Goal: Task Accomplishment & Management: Complete application form

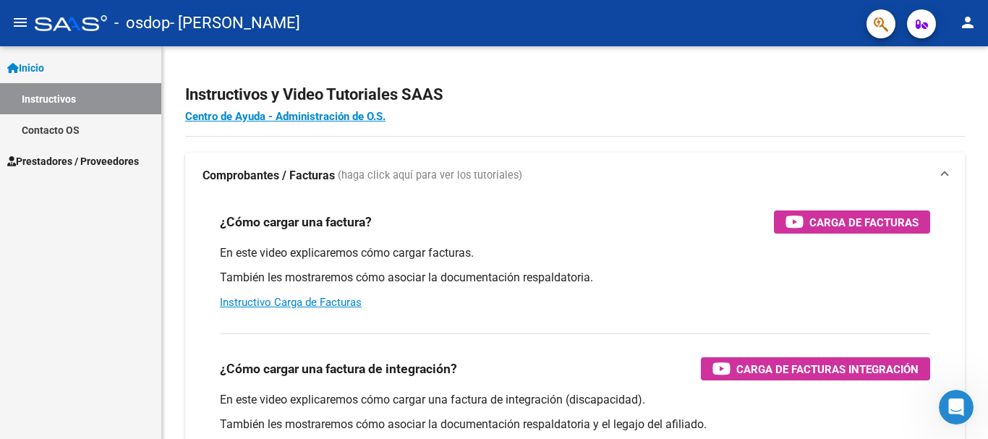
click at [59, 163] on span "Prestadores / Proveedores" at bounding box center [73, 161] width 132 height 16
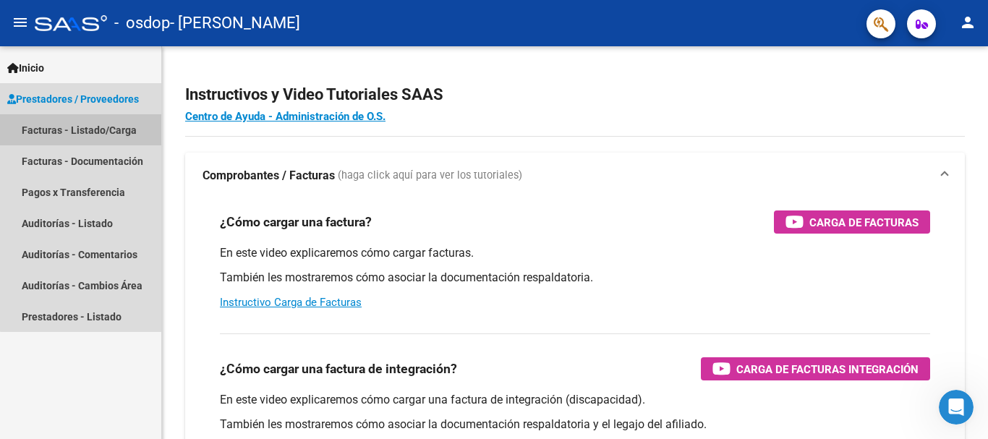
click at [96, 125] on link "Facturas - Listado/Carga" at bounding box center [80, 129] width 161 height 31
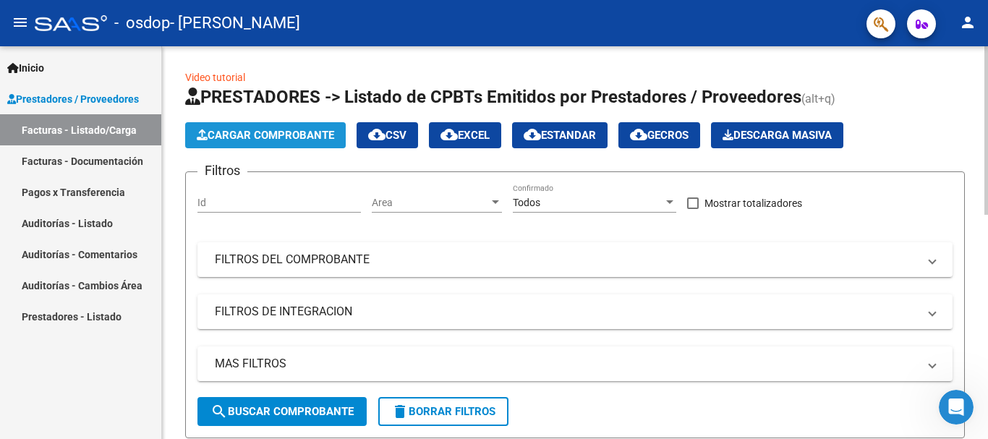
click at [314, 138] on span "Cargar Comprobante" at bounding box center [265, 135] width 137 height 13
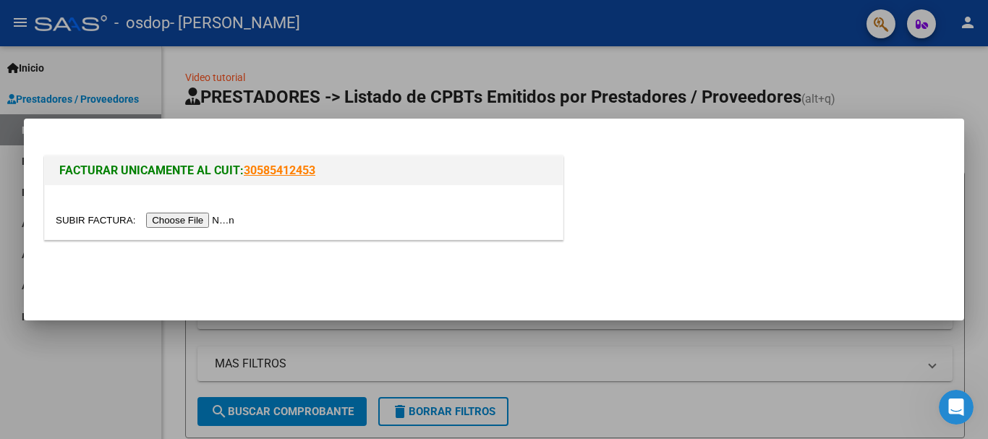
click at [182, 221] on input "file" at bounding box center [147, 220] width 183 height 15
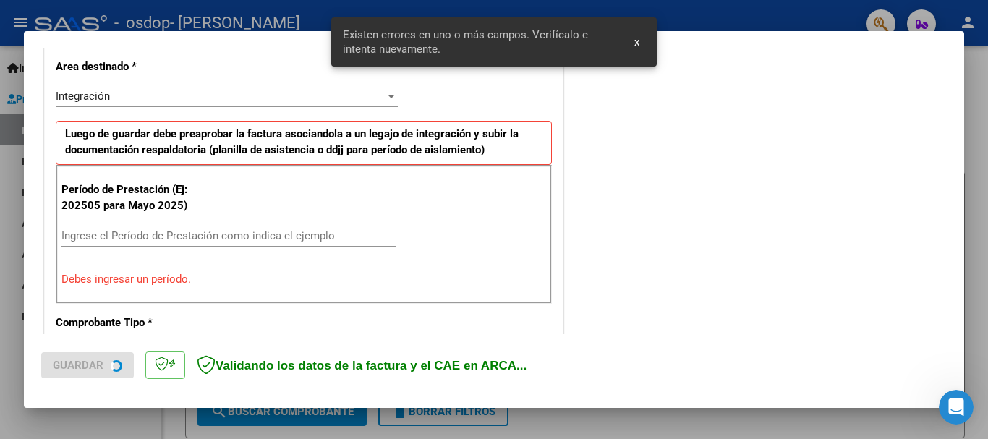
scroll to position [334, 0]
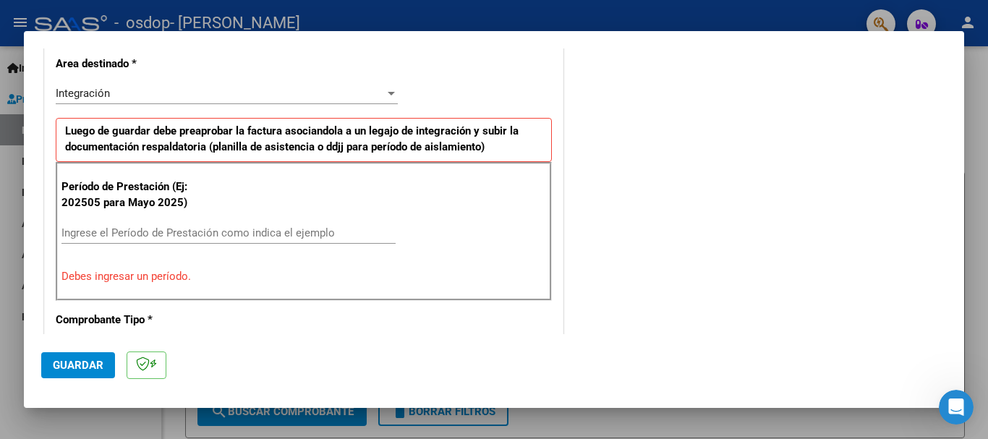
click at [385, 95] on div at bounding box center [391, 93] width 13 height 12
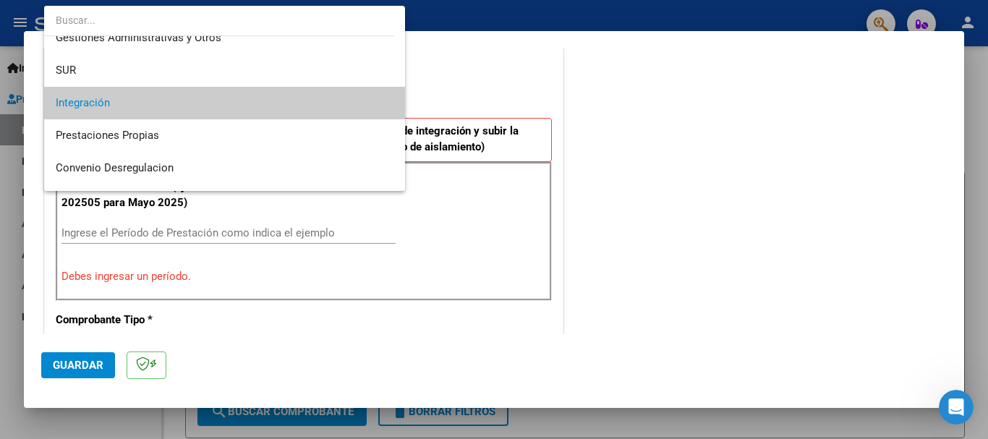
scroll to position [74, 0]
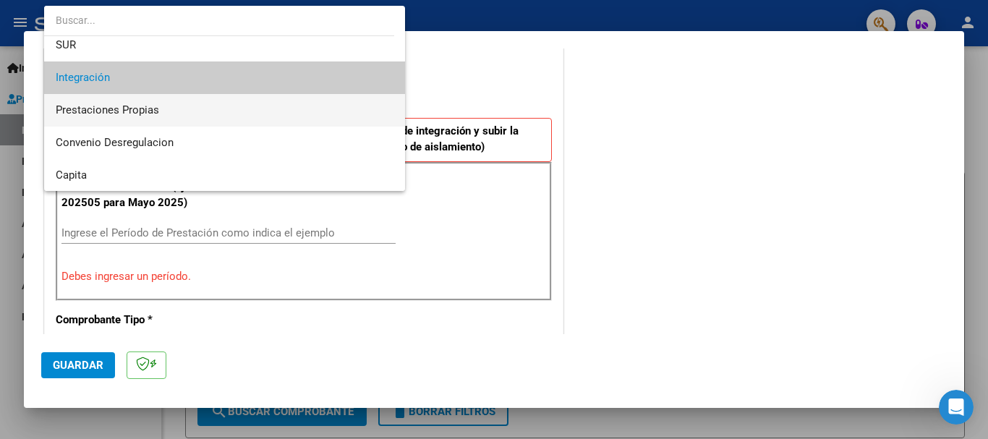
click at [159, 117] on span "Prestaciones Propias" at bounding box center [225, 110] width 338 height 33
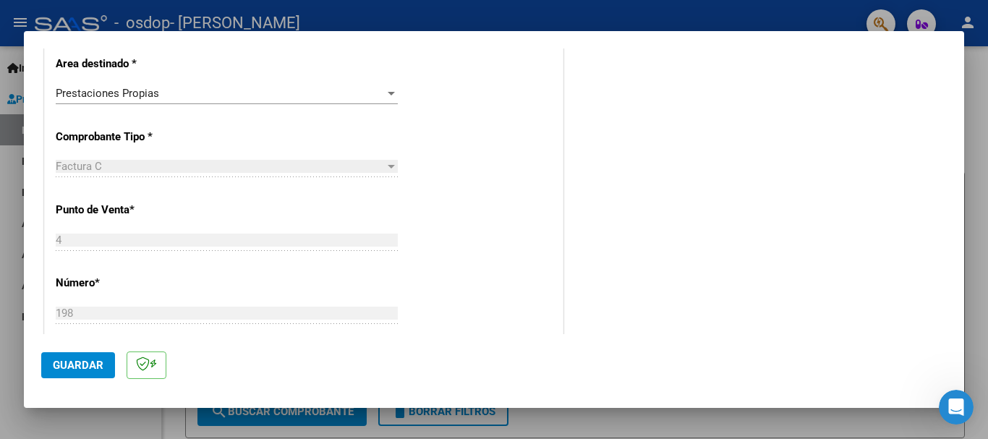
click at [391, 166] on div at bounding box center [391, 167] width 13 height 12
click at [167, 174] on div "Factura C Seleccionar Tipo" at bounding box center [227, 166] width 342 height 22
click at [153, 160] on div "Factura C" at bounding box center [220, 166] width 329 height 13
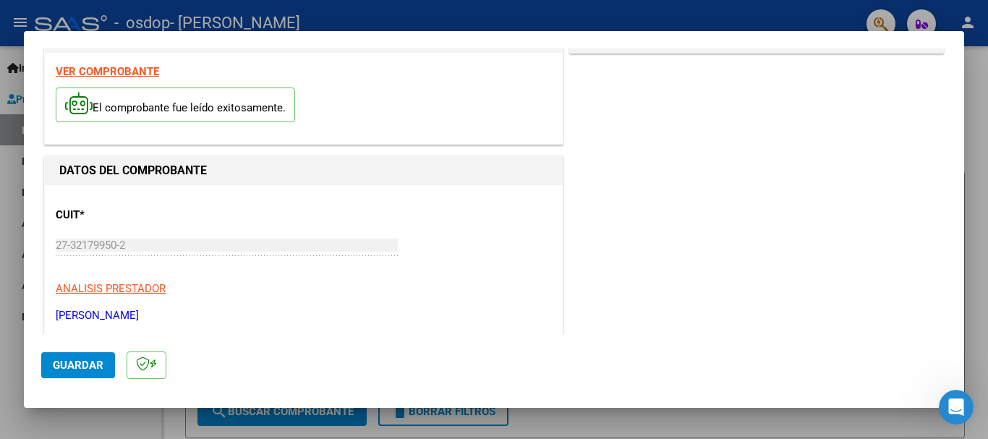
scroll to position [0, 0]
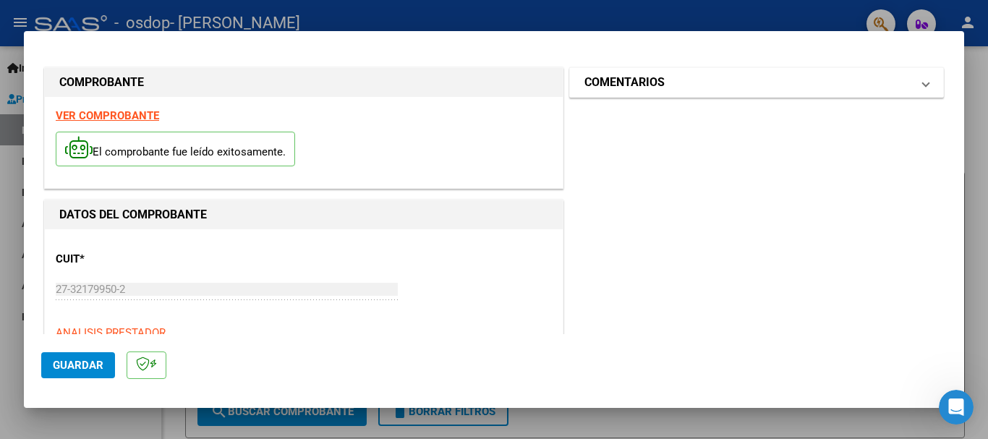
click at [903, 86] on span "COMENTARIOS" at bounding box center [753, 82] width 338 height 17
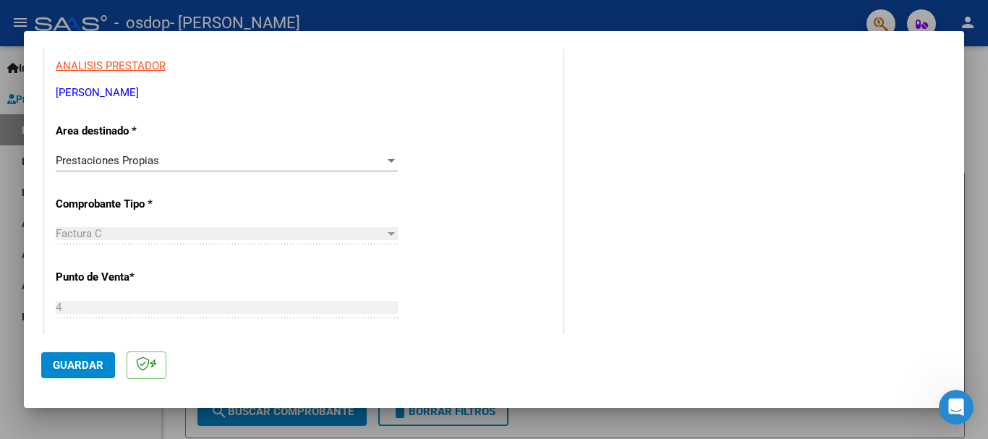
scroll to position [273, 0]
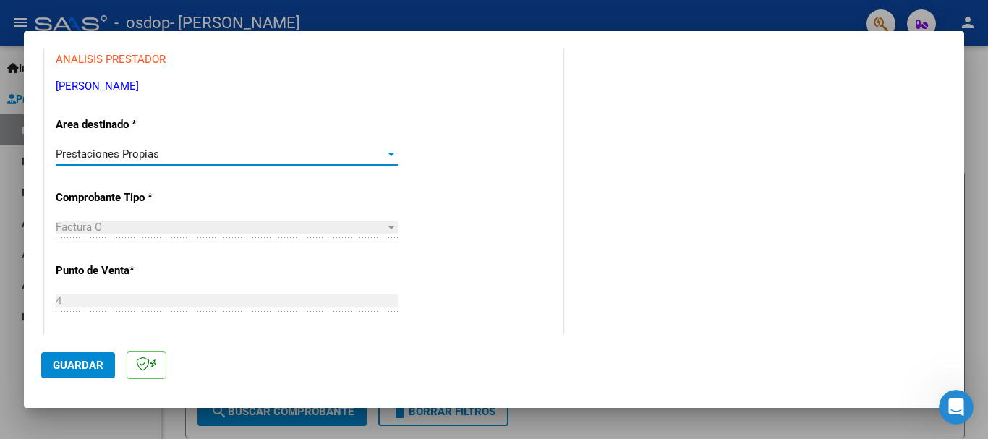
click at [386, 158] on div at bounding box center [391, 154] width 13 height 12
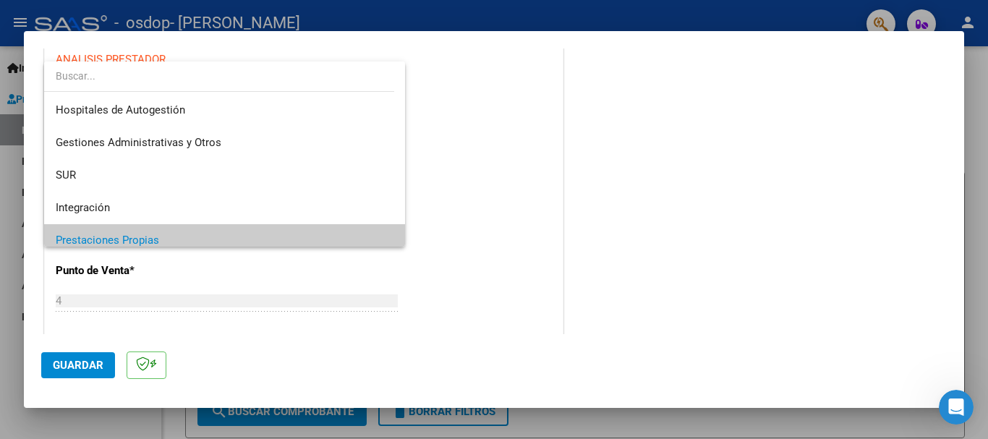
scroll to position [87, 0]
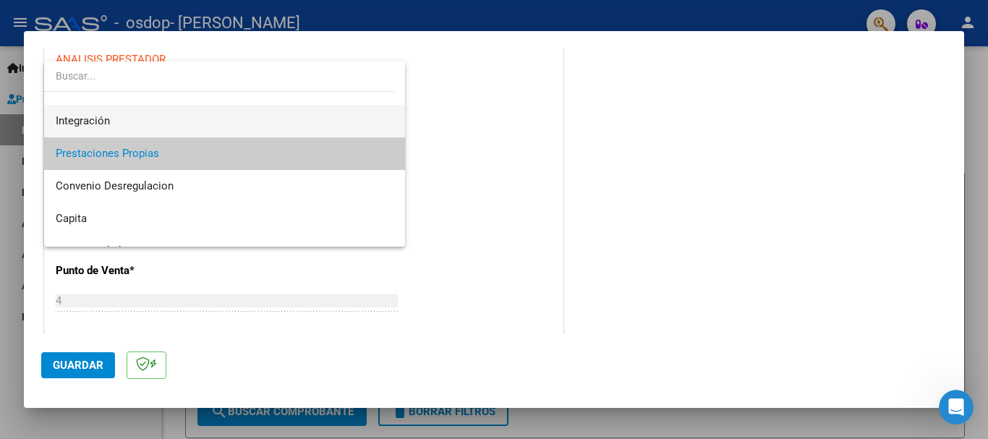
click at [292, 118] on span "Integración" at bounding box center [225, 121] width 338 height 33
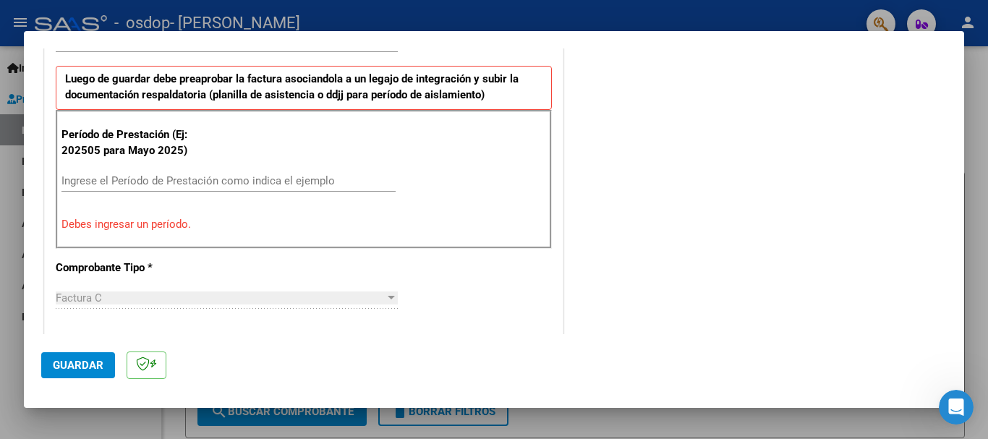
scroll to position [383, 0]
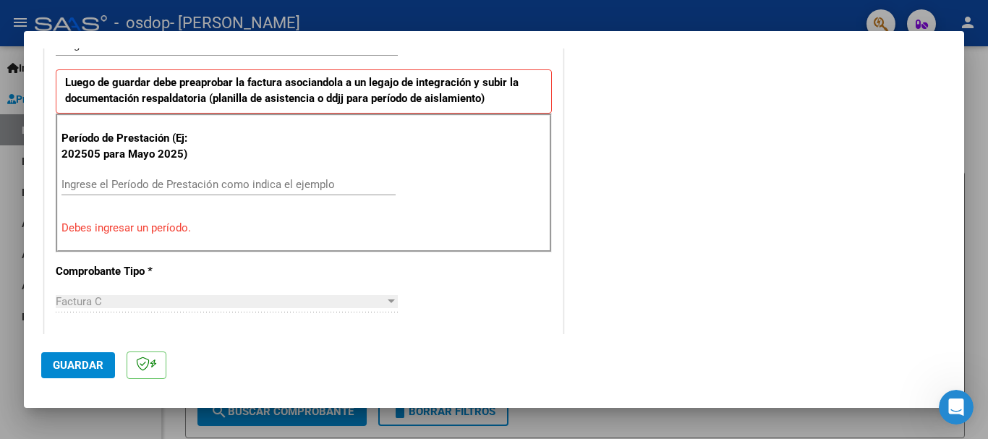
click at [302, 191] on div "Ingrese el Período de Prestación como indica el ejemplo" at bounding box center [228, 185] width 334 height 22
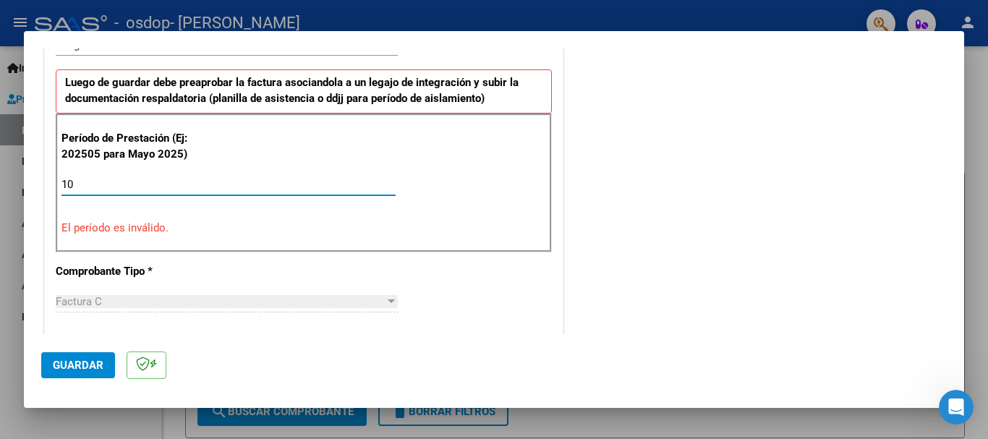
type input "1"
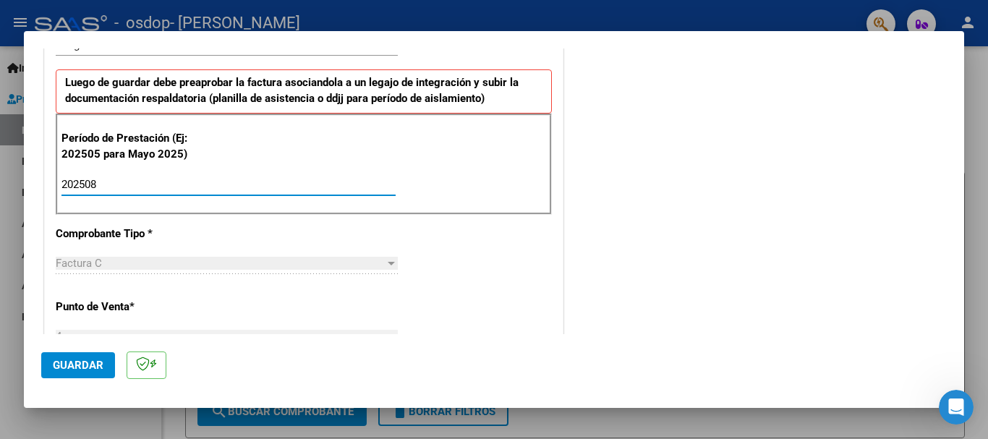
type input "202508"
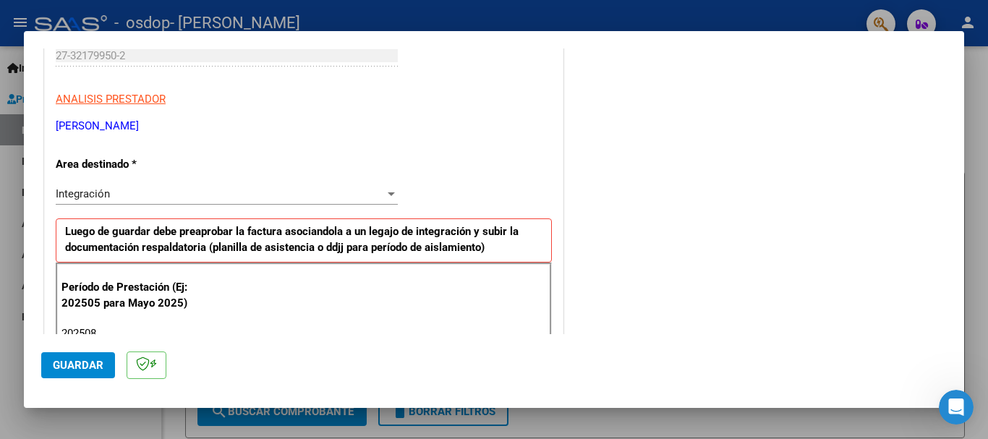
scroll to position [237, 0]
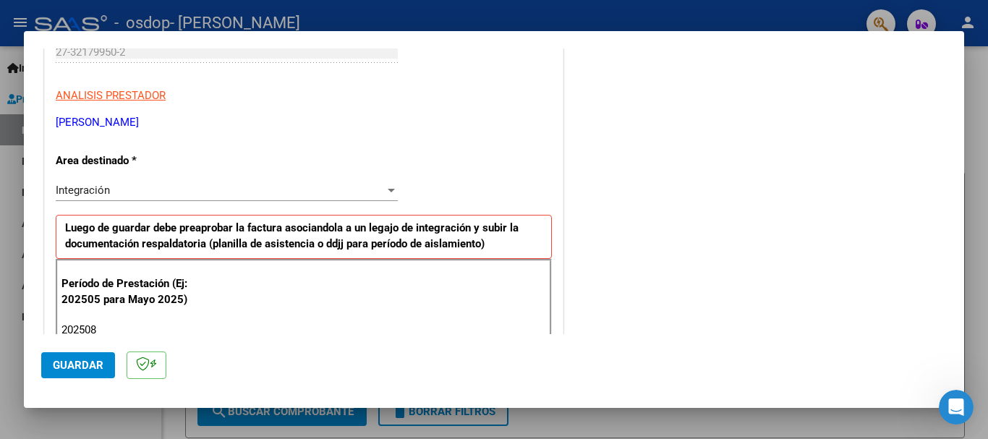
click at [388, 191] on div at bounding box center [391, 191] width 7 height 4
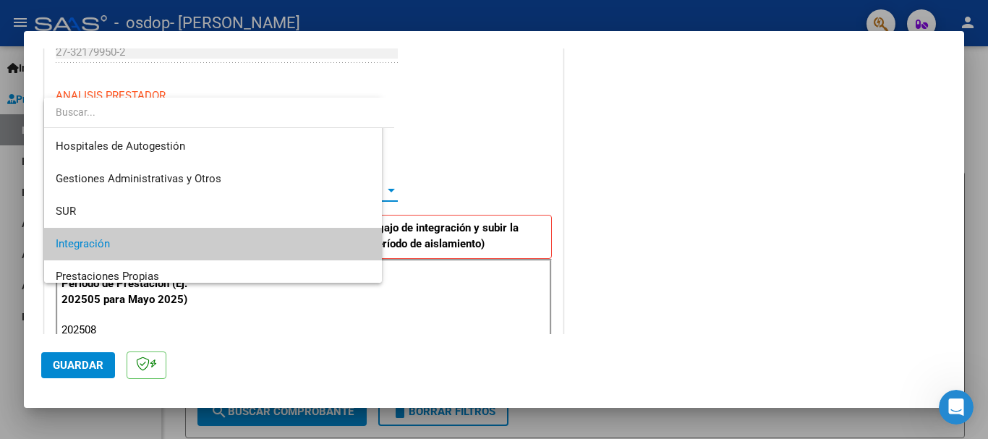
scroll to position [54, 0]
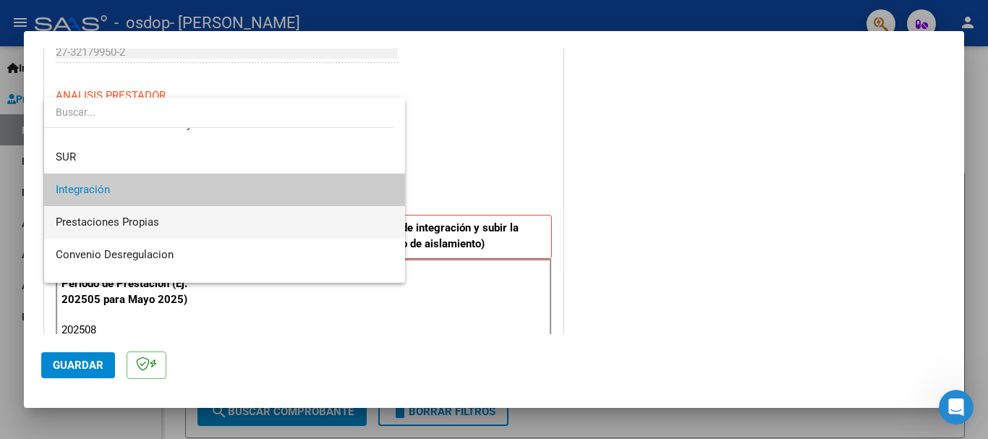
click at [283, 221] on span "Prestaciones Propias" at bounding box center [225, 222] width 338 height 33
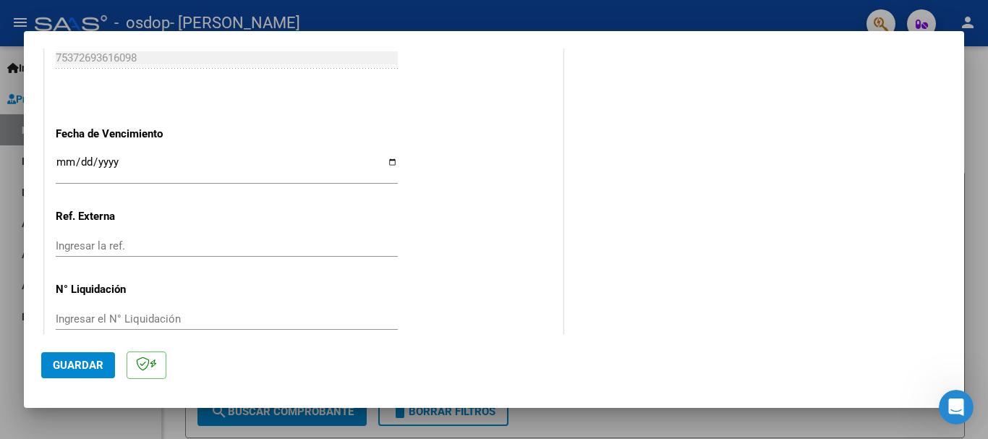
scroll to position [842, 0]
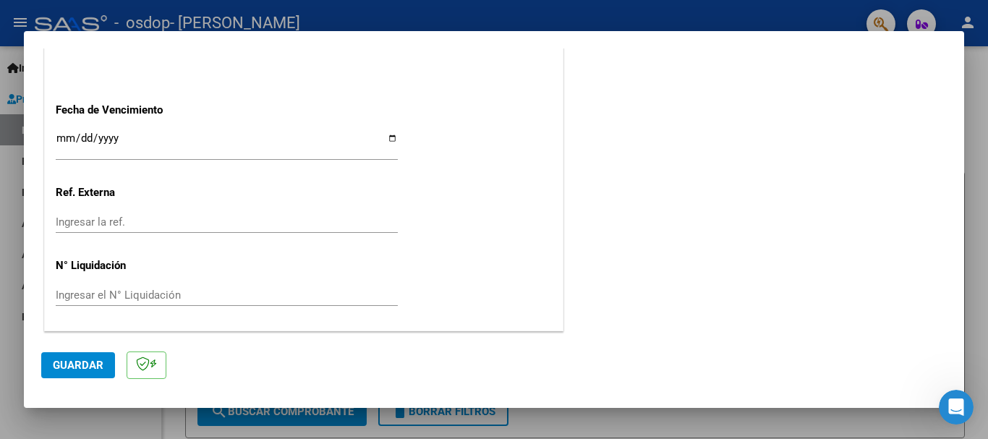
click at [79, 364] on span "Guardar" at bounding box center [78, 365] width 51 height 13
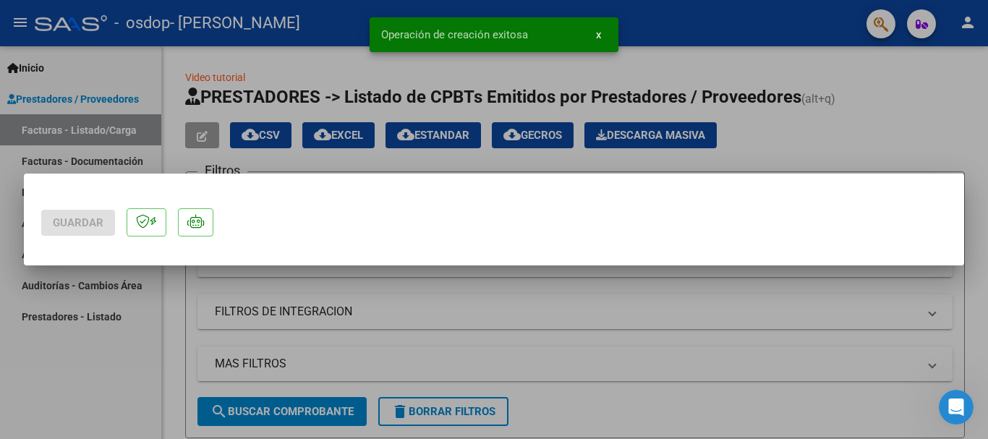
scroll to position [0, 0]
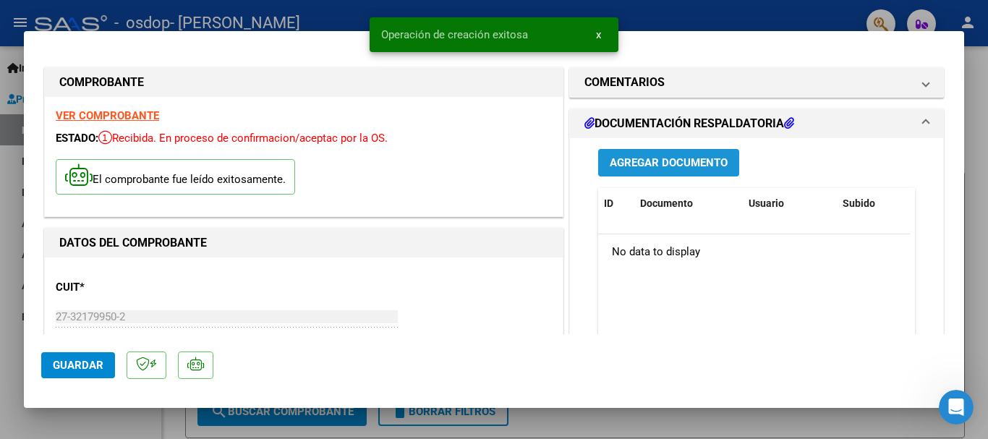
click at [646, 165] on span "Agregar Documento" at bounding box center [669, 163] width 118 height 13
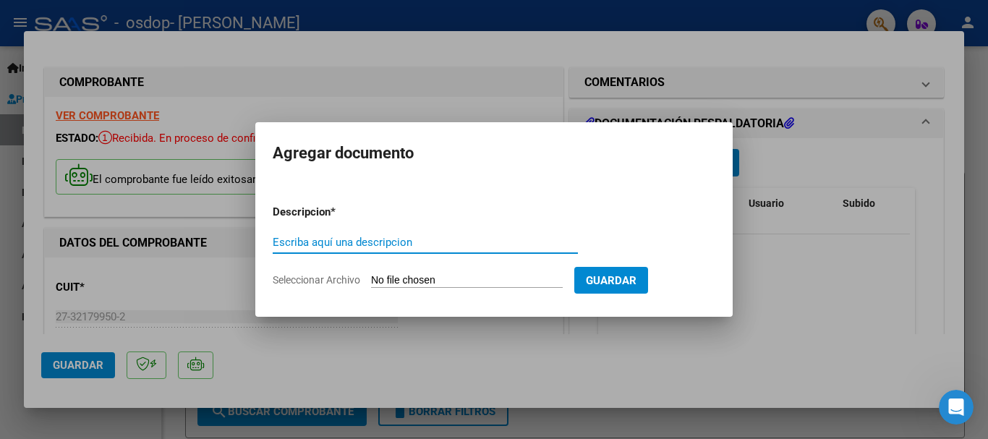
click at [391, 240] on input "Escriba aquí una descripcion" at bounding box center [425, 242] width 305 height 13
type input "Planilla de asistencia"
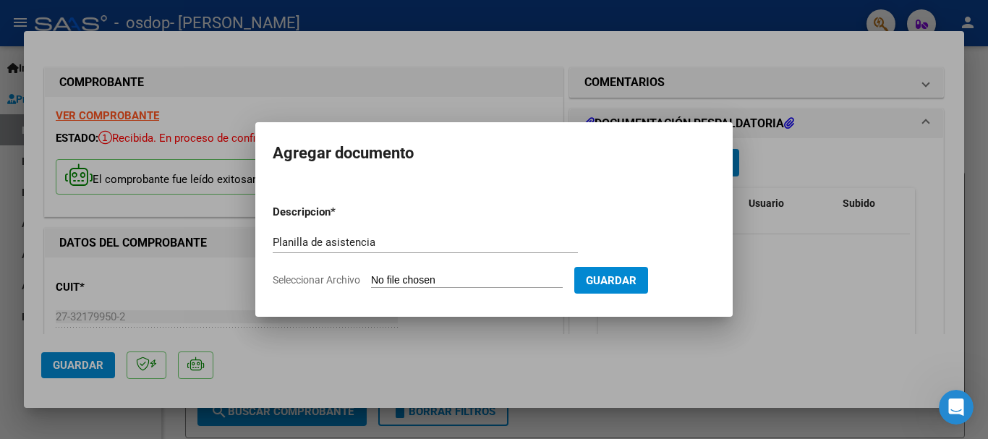
click at [472, 281] on input "Seleccionar Archivo" at bounding box center [467, 281] width 192 height 14
type input "C:\fakepath\planilla de asistencia.pdf"
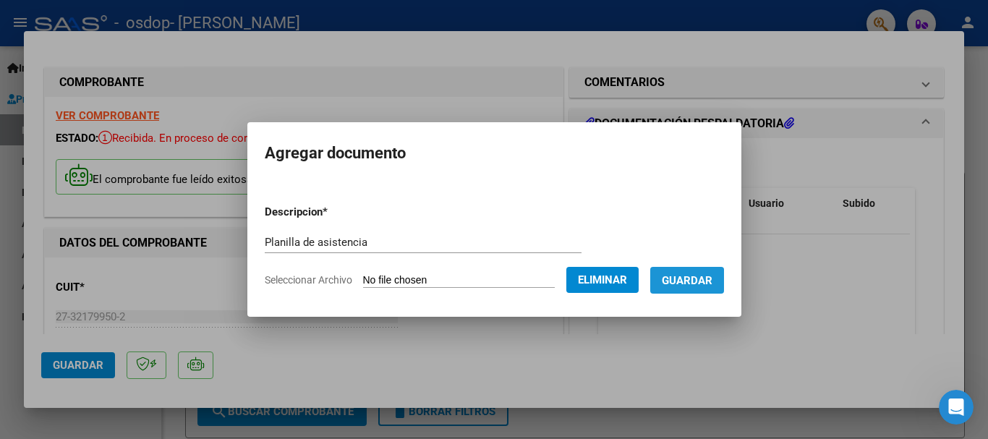
click at [693, 284] on span "Guardar" at bounding box center [687, 280] width 51 height 13
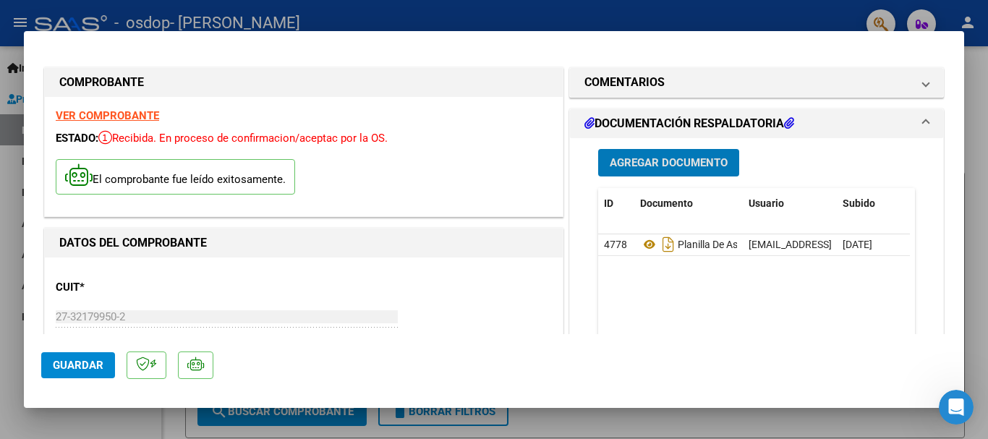
click at [90, 362] on span "Guardar" at bounding box center [78, 365] width 51 height 13
click at [655, 161] on span "Agregar Documento" at bounding box center [669, 163] width 118 height 13
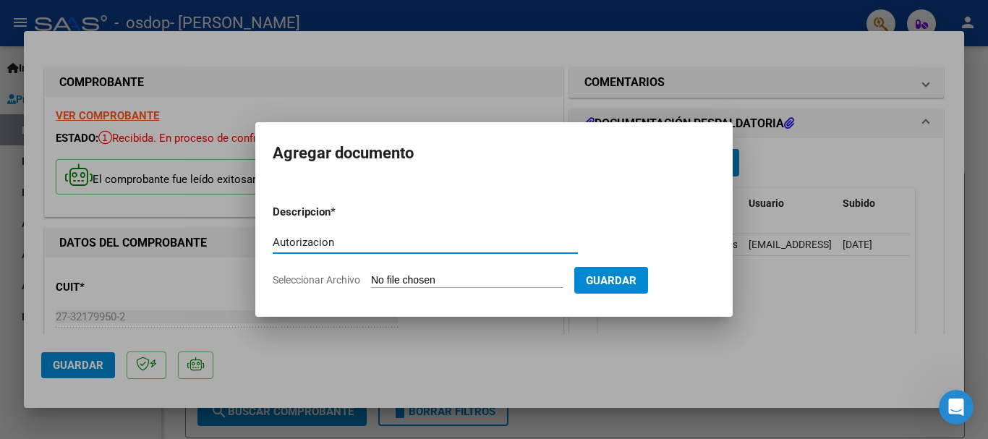
type input "Autorizacion"
click at [398, 278] on input "Seleccionar Archivo" at bounding box center [467, 281] width 192 height 14
type input "C:\fakepath\Gmail - AUTORIZACION [MEDICAL_DATA] Y FONOAUDIOLOGIA EN DOMICILIO.p…"
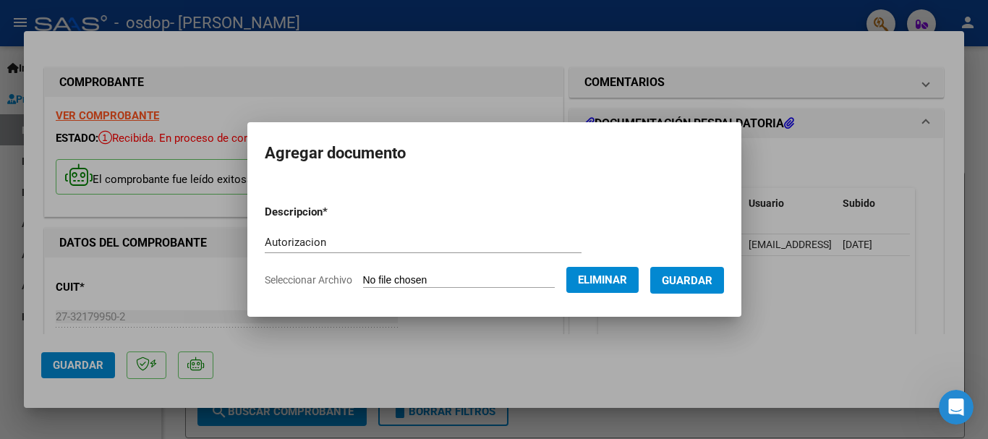
click at [712, 281] on span "Guardar" at bounding box center [687, 280] width 51 height 13
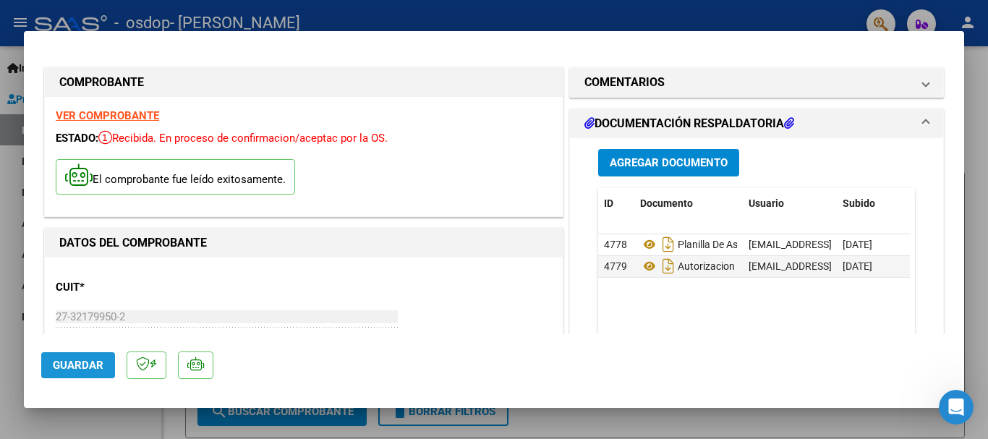
click at [75, 367] on span "Guardar" at bounding box center [78, 365] width 51 height 13
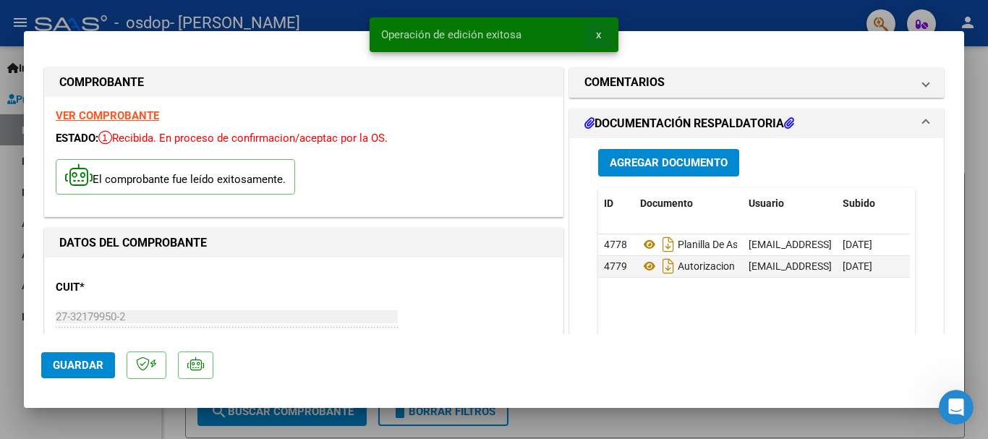
click at [597, 35] on span "x" at bounding box center [598, 34] width 5 height 13
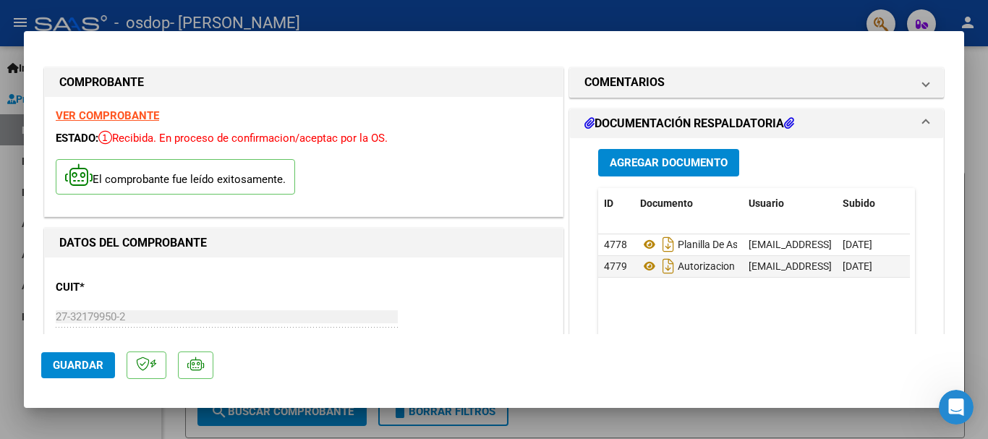
click at [613, 24] on div at bounding box center [494, 219] width 988 height 439
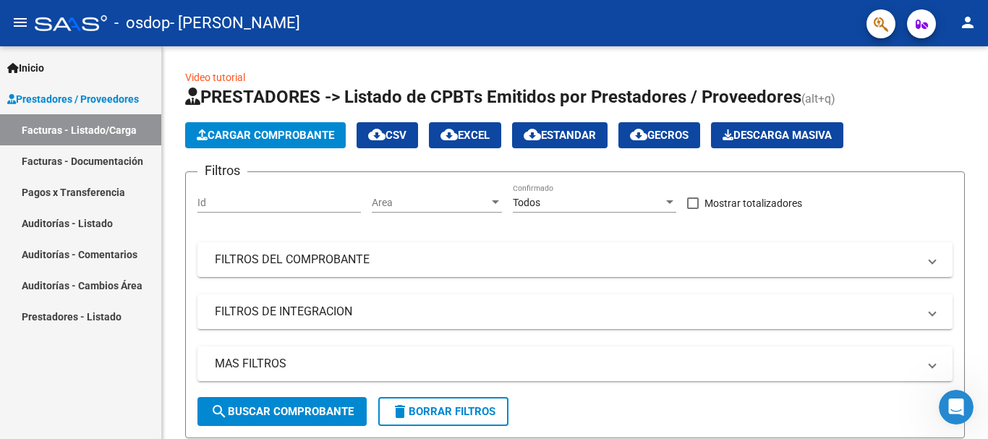
click at [93, 165] on link "Facturas - Documentación" at bounding box center [80, 160] width 161 height 31
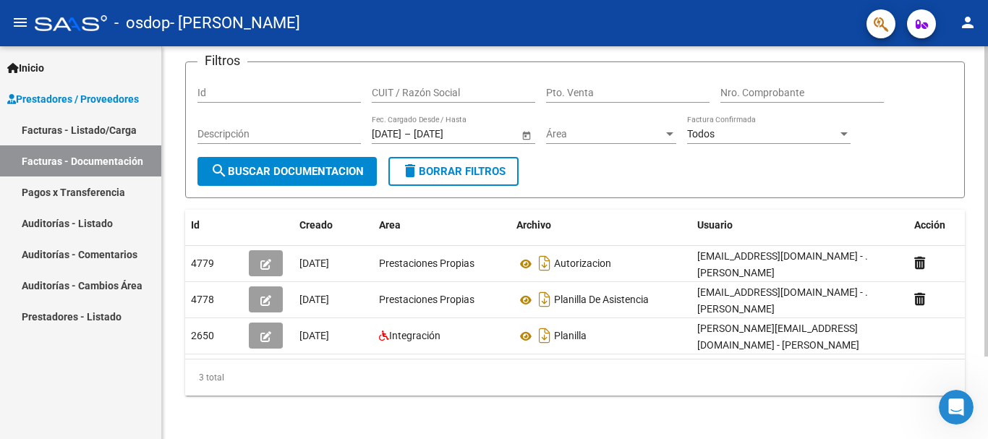
scroll to position [99, 0]
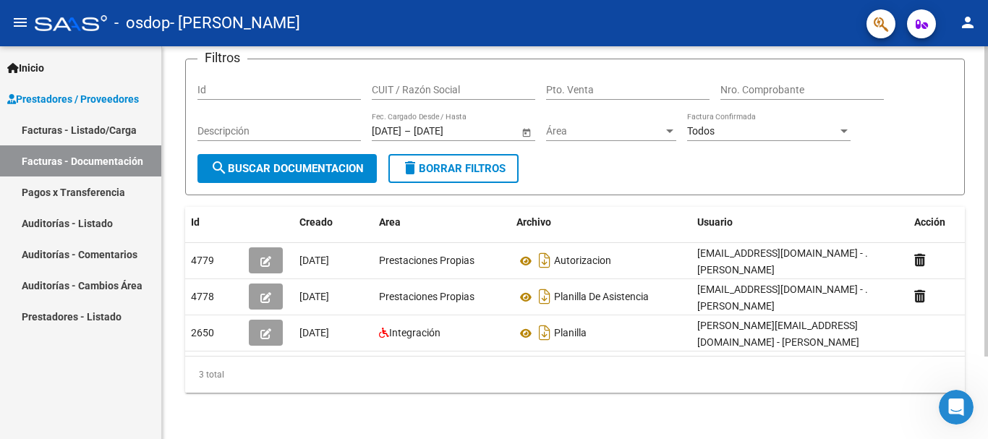
click at [987, 182] on div at bounding box center [986, 284] width 4 height 310
click at [987, 268] on div at bounding box center [986, 284] width 4 height 310
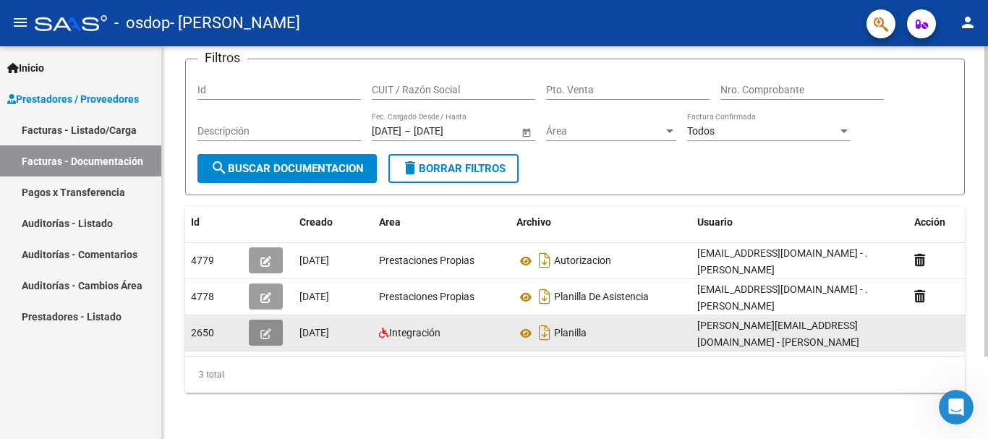
click at [273, 322] on button "button" at bounding box center [266, 333] width 34 height 26
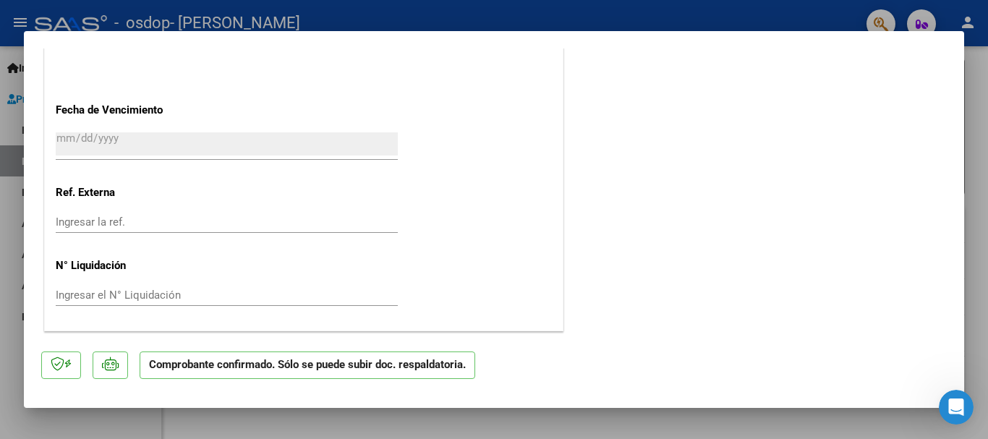
scroll to position [0, 0]
